Goal: Information Seeking & Learning: Learn about a topic

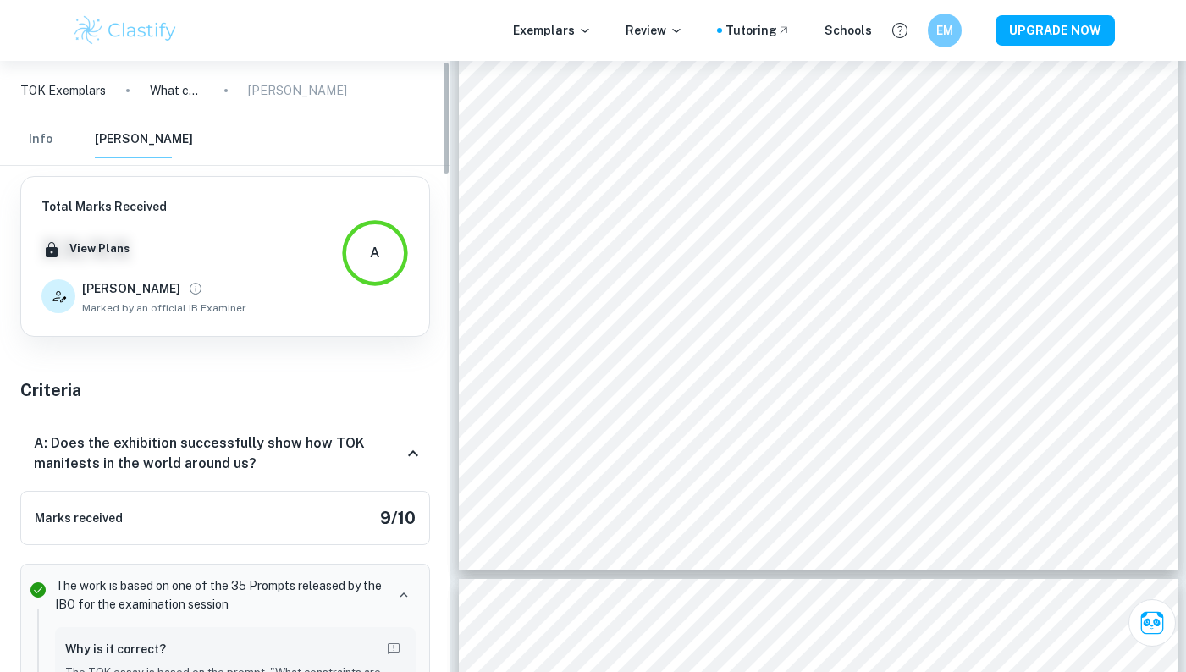
click at [58, 140] on button "Info" at bounding box center [40, 139] width 41 height 37
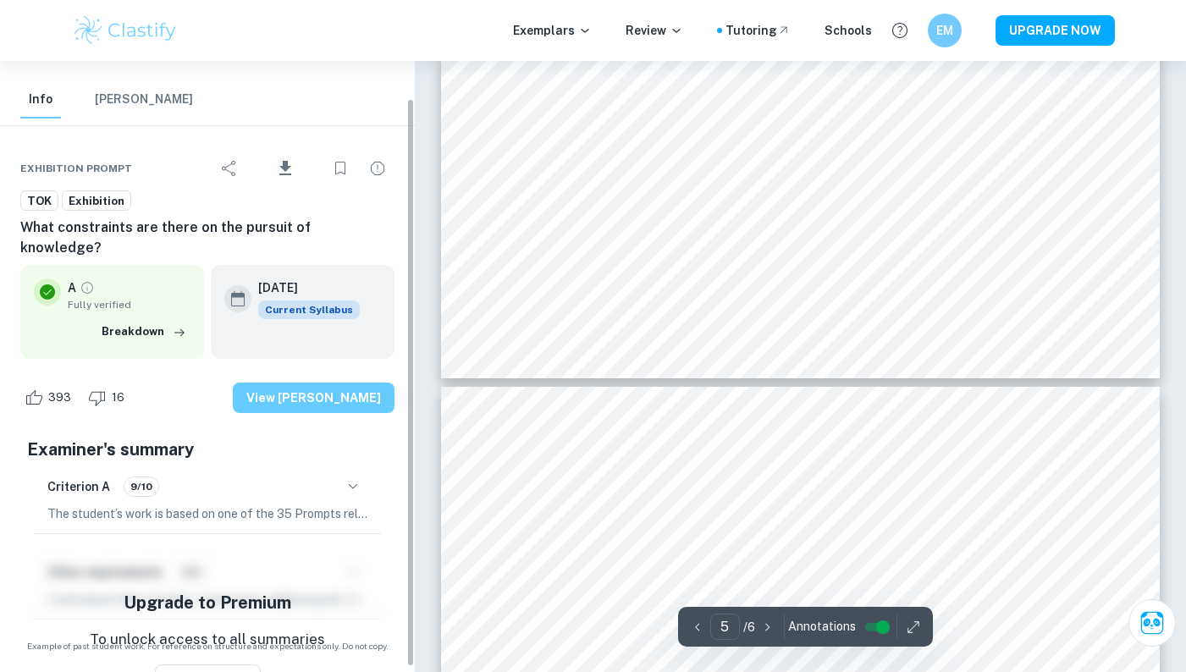
scroll to position [38, 0]
